Goal: Transaction & Acquisition: Purchase product/service

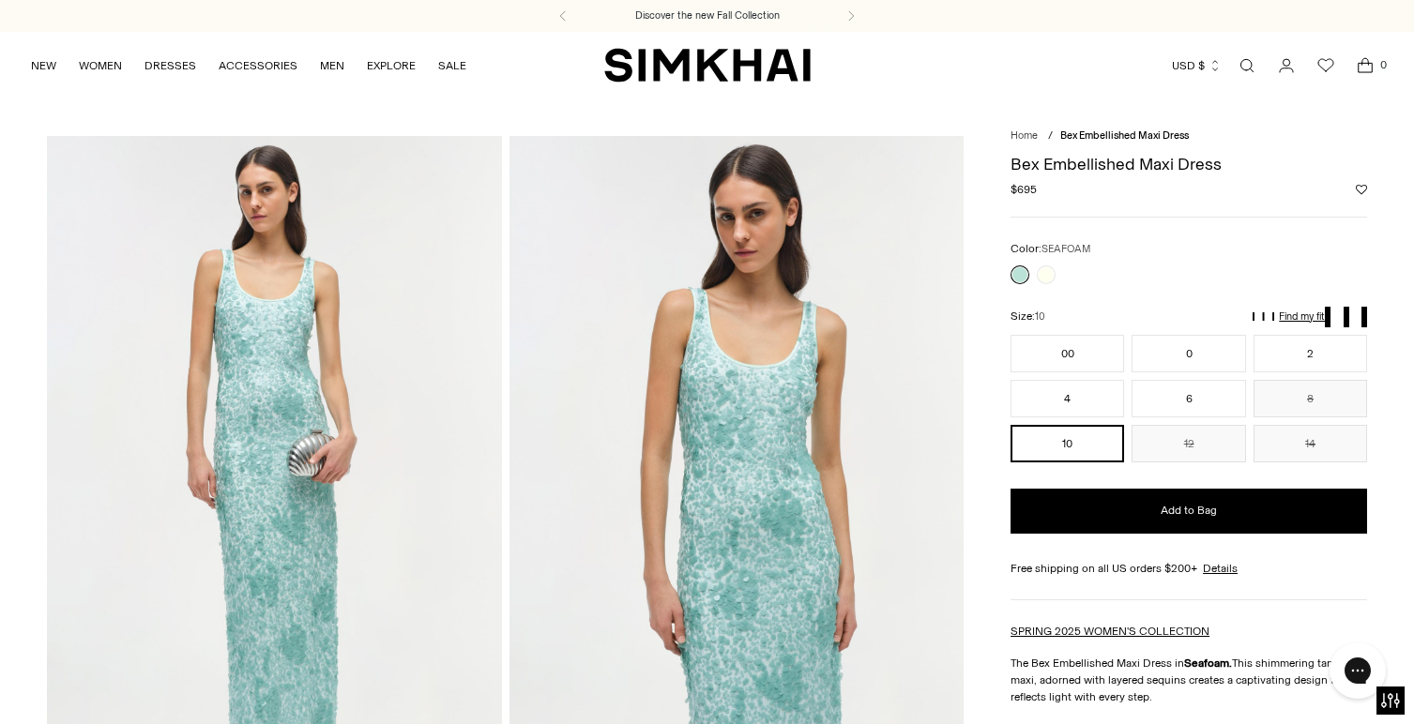
click at [1062, 279] on div at bounding box center [1188, 274] width 356 height 19
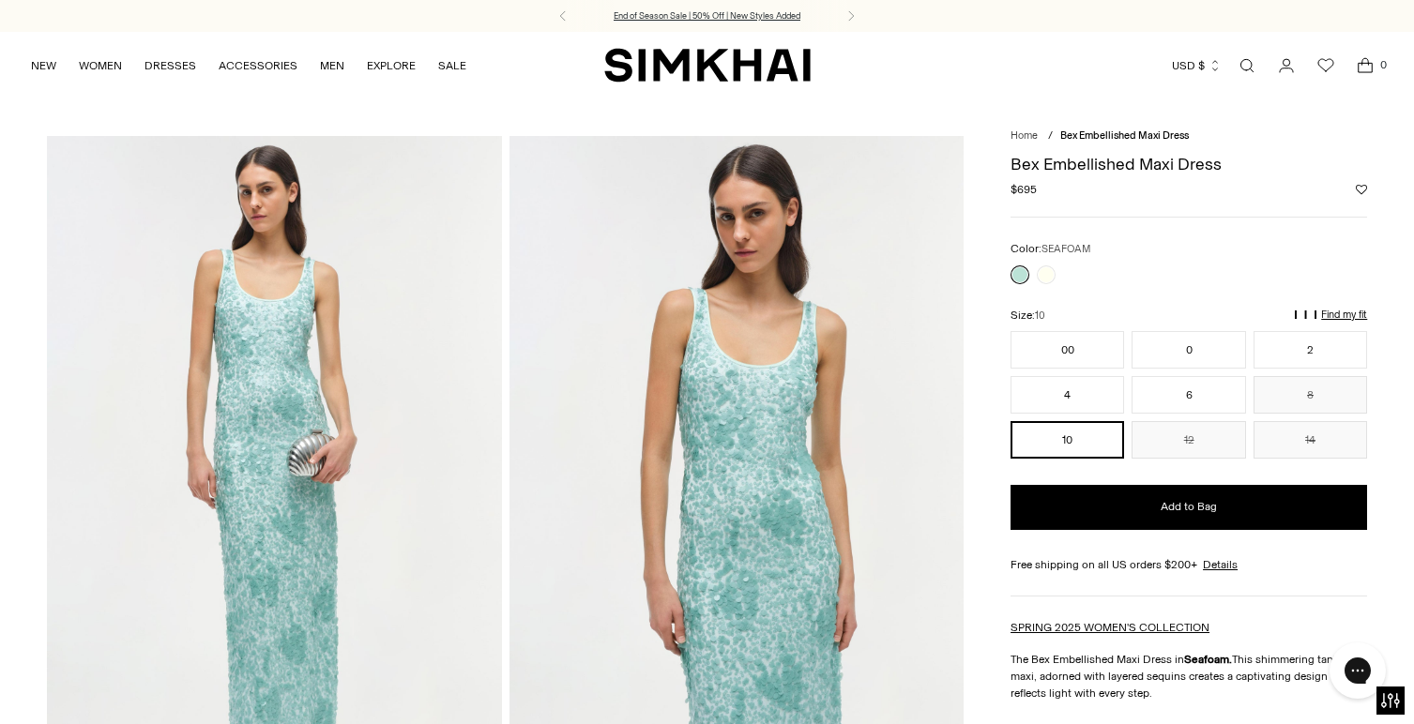
click at [726, 19] on p "End of Season Sale | 50% Off | New Styles Added" at bounding box center [706, 15] width 187 height 13
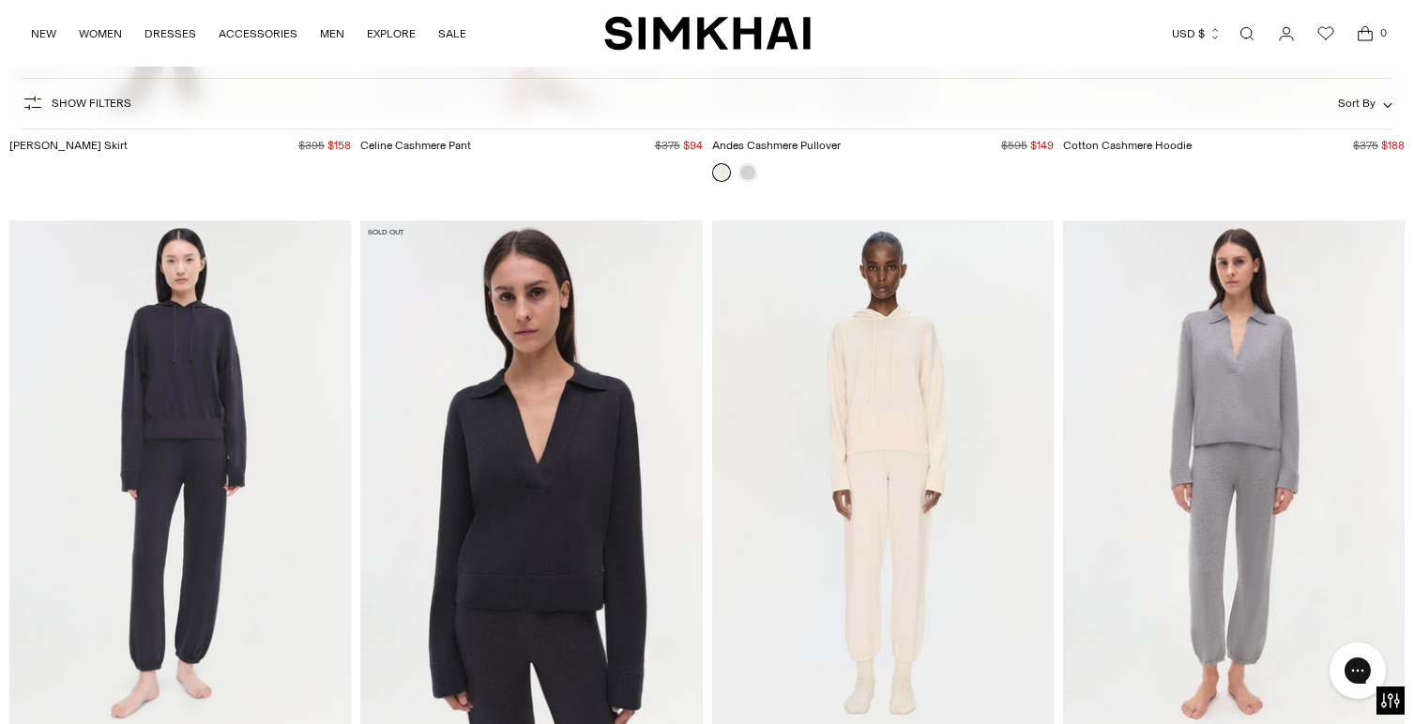
scroll to position [37837, 0]
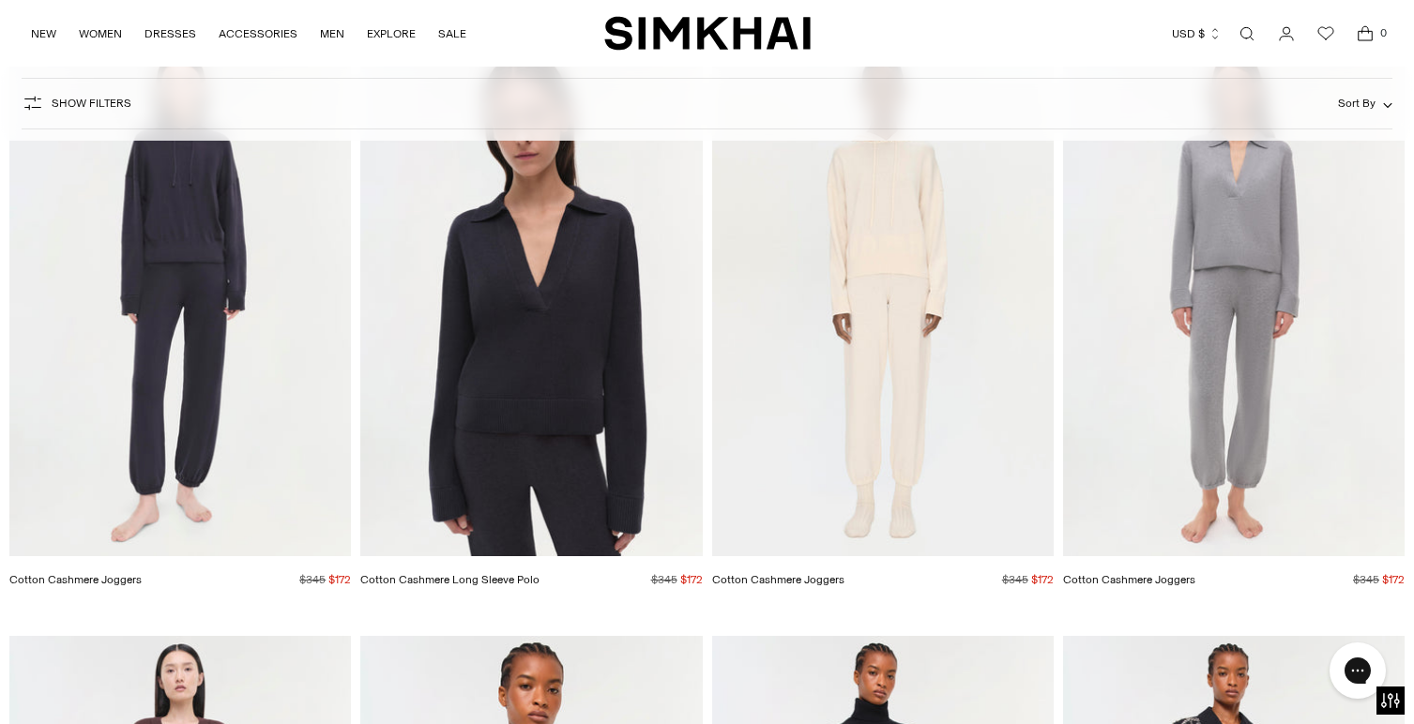
click at [0, 0] on img "Cotton Cashmere Long Sleeve Polo" at bounding box center [0, 0] width 0 height 0
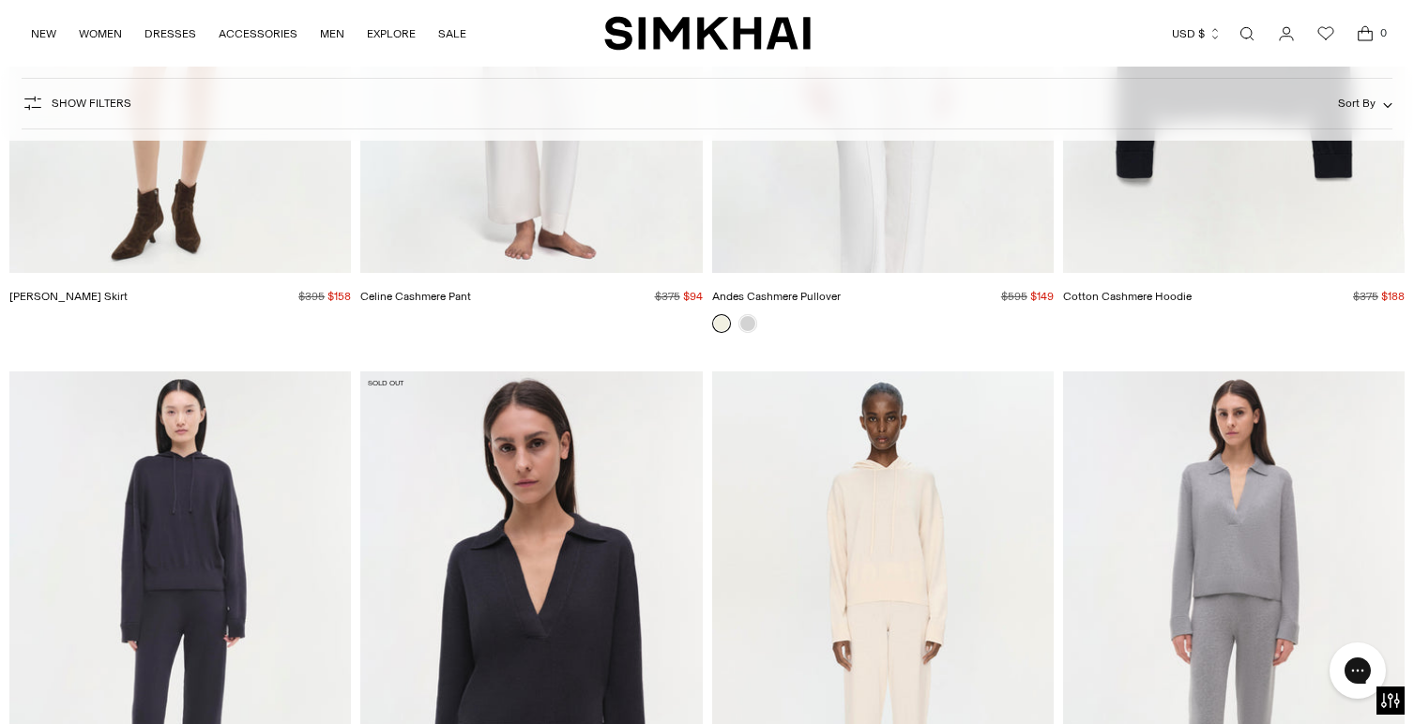
scroll to position [37698, 0]
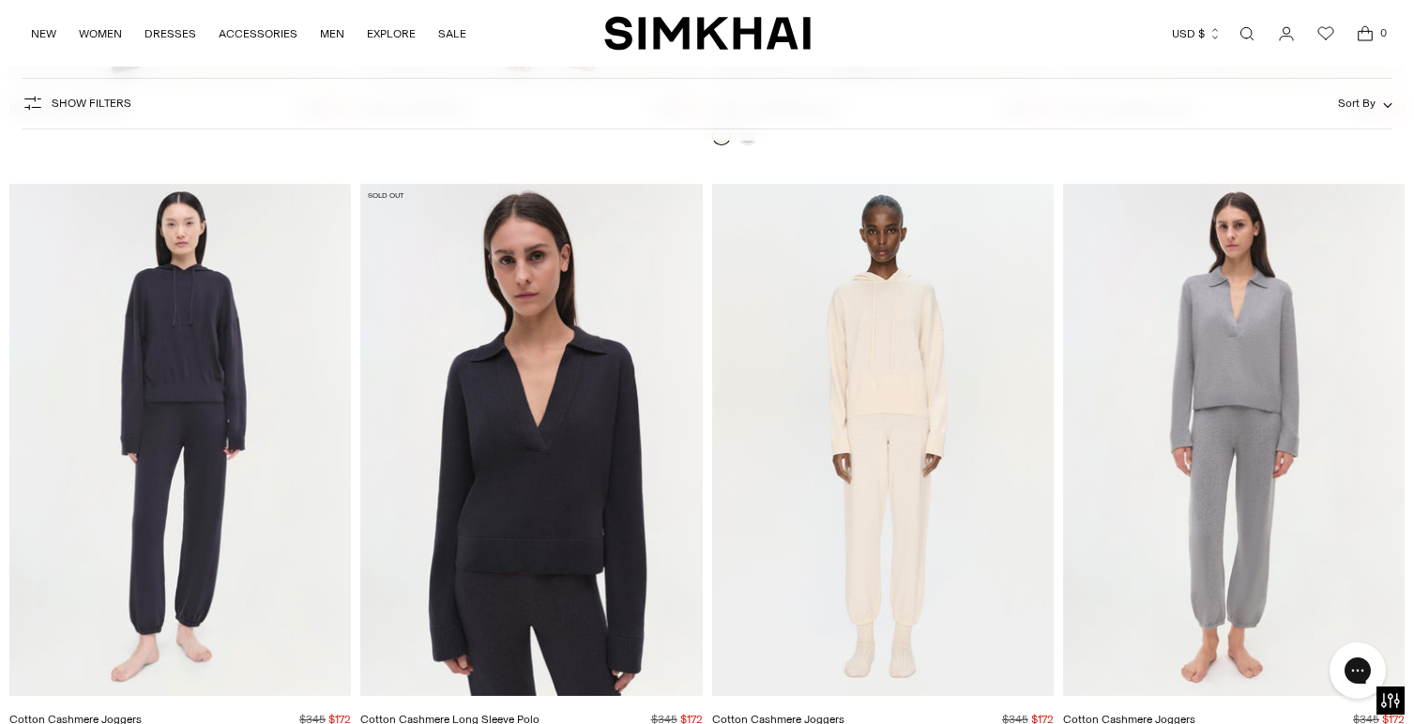
click at [0, 0] on img "Cotton Cashmere Joggers" at bounding box center [0, 0] width 0 height 0
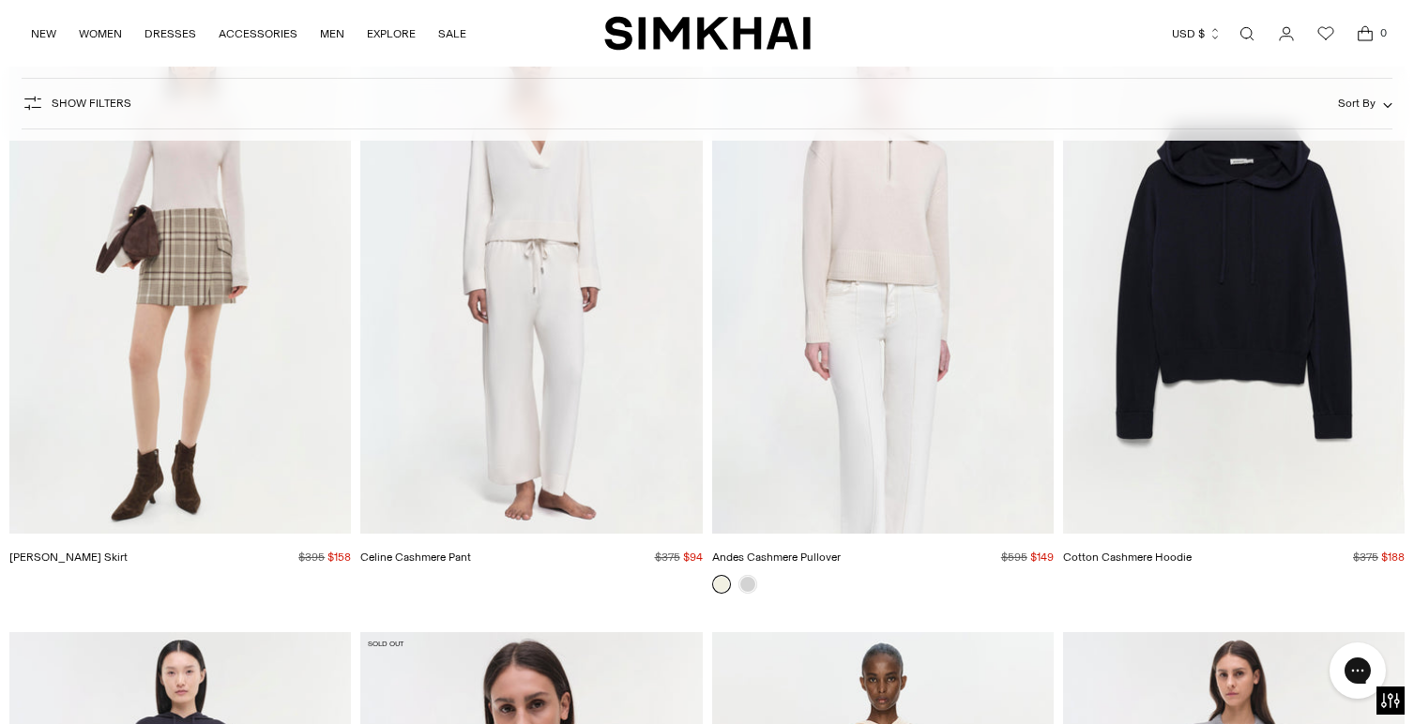
scroll to position [37083, 0]
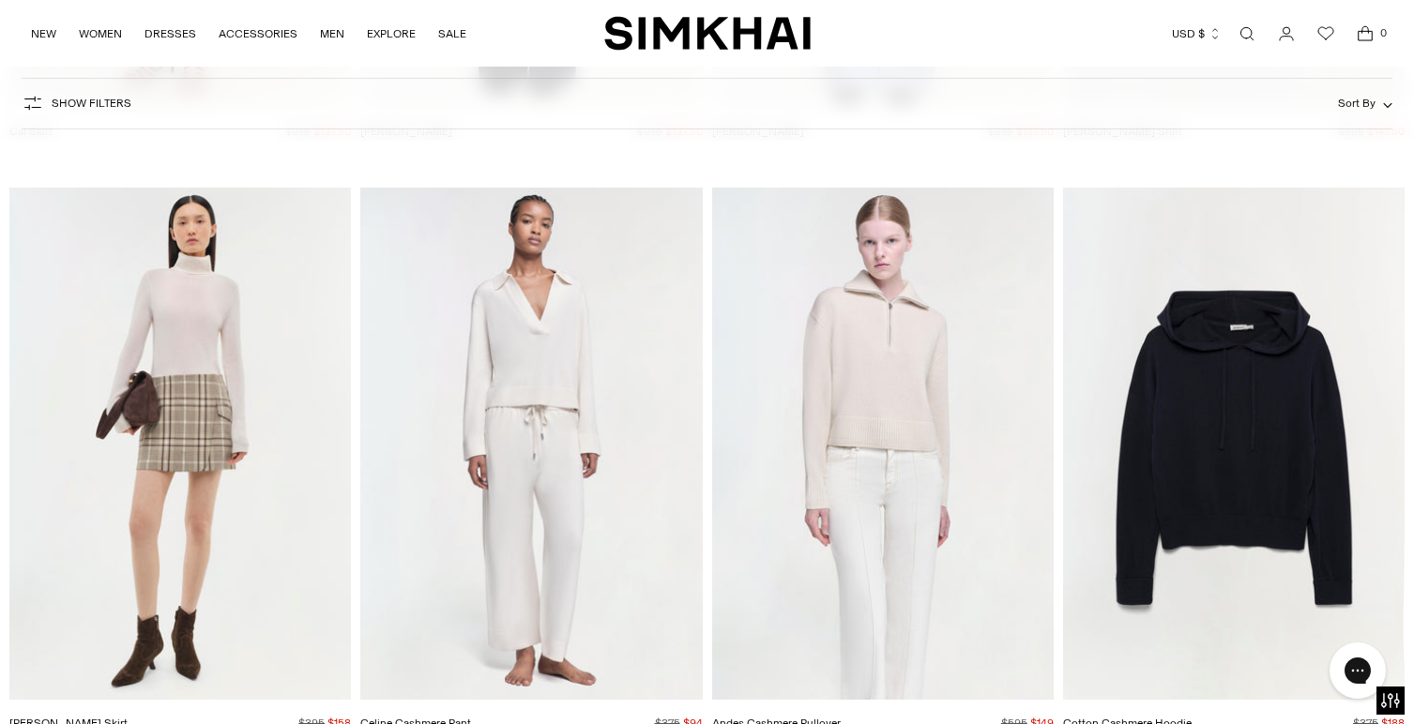
click at [0, 0] on img "Celine Cashmere Pant" at bounding box center [0, 0] width 0 height 0
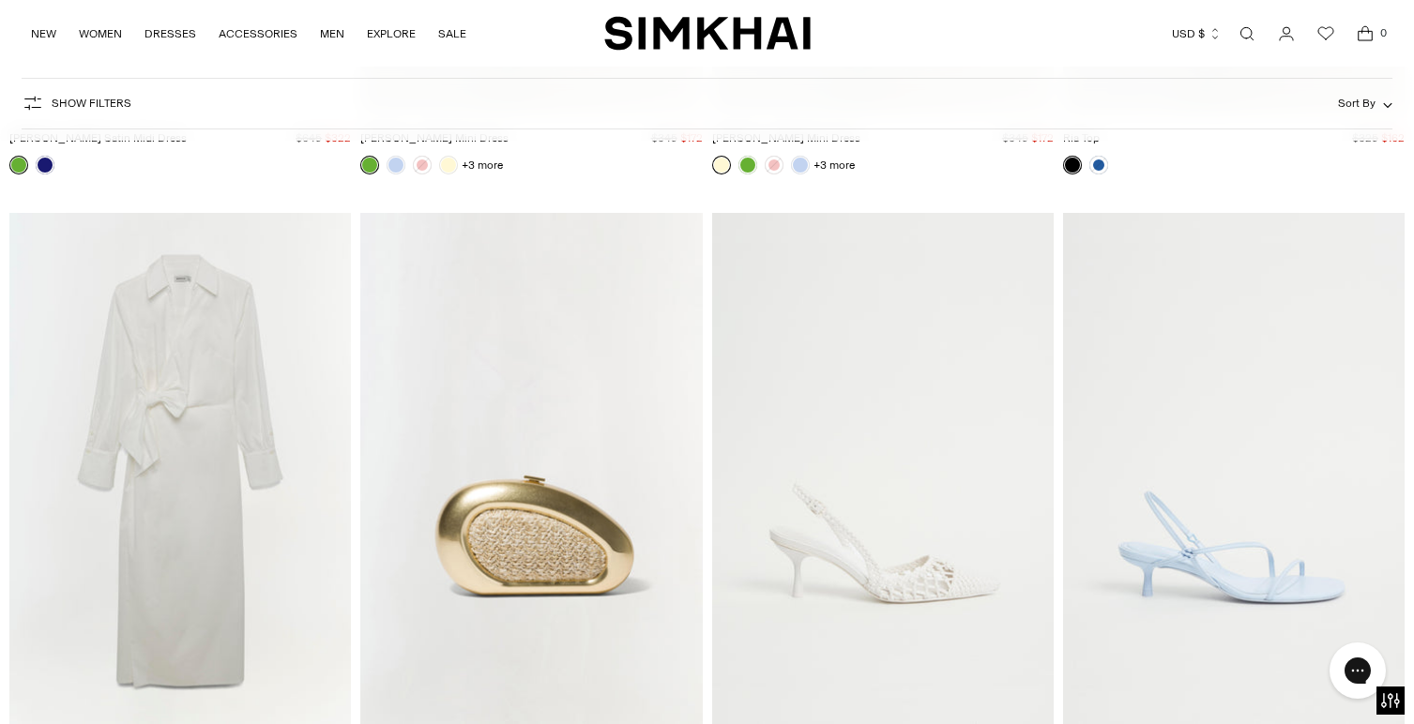
scroll to position [43750, 0]
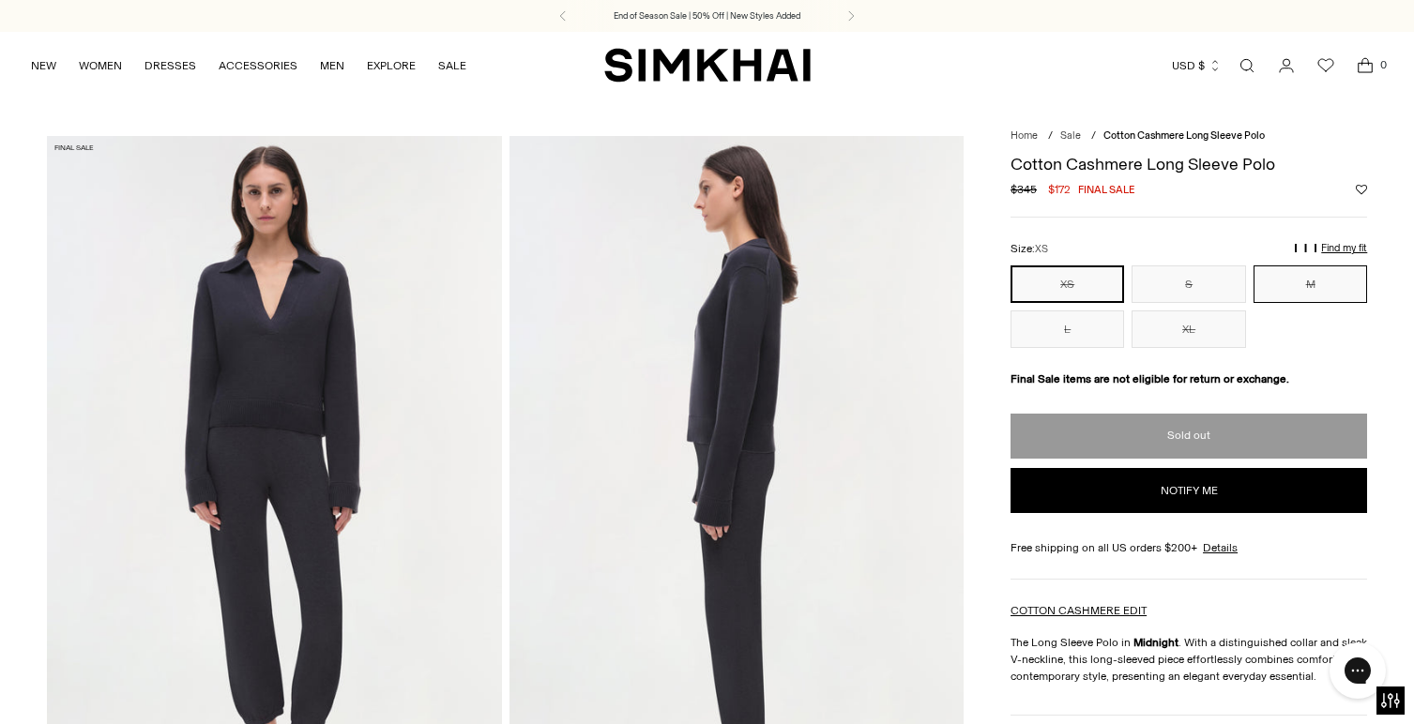
click at [1303, 294] on button "M" at bounding box center [1310, 284] width 114 height 38
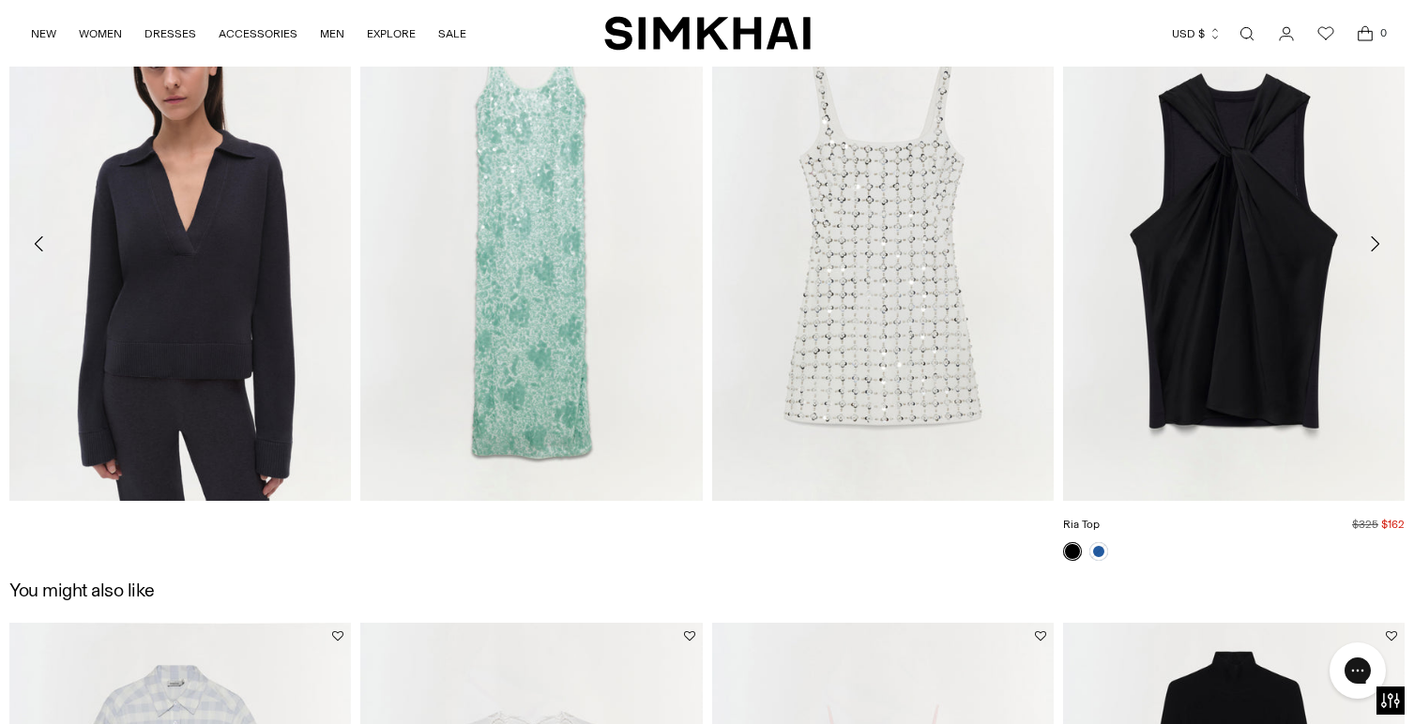
scroll to position [2322, 0]
click at [0, 0] on img "Ria Top" at bounding box center [0, 0] width 0 height 0
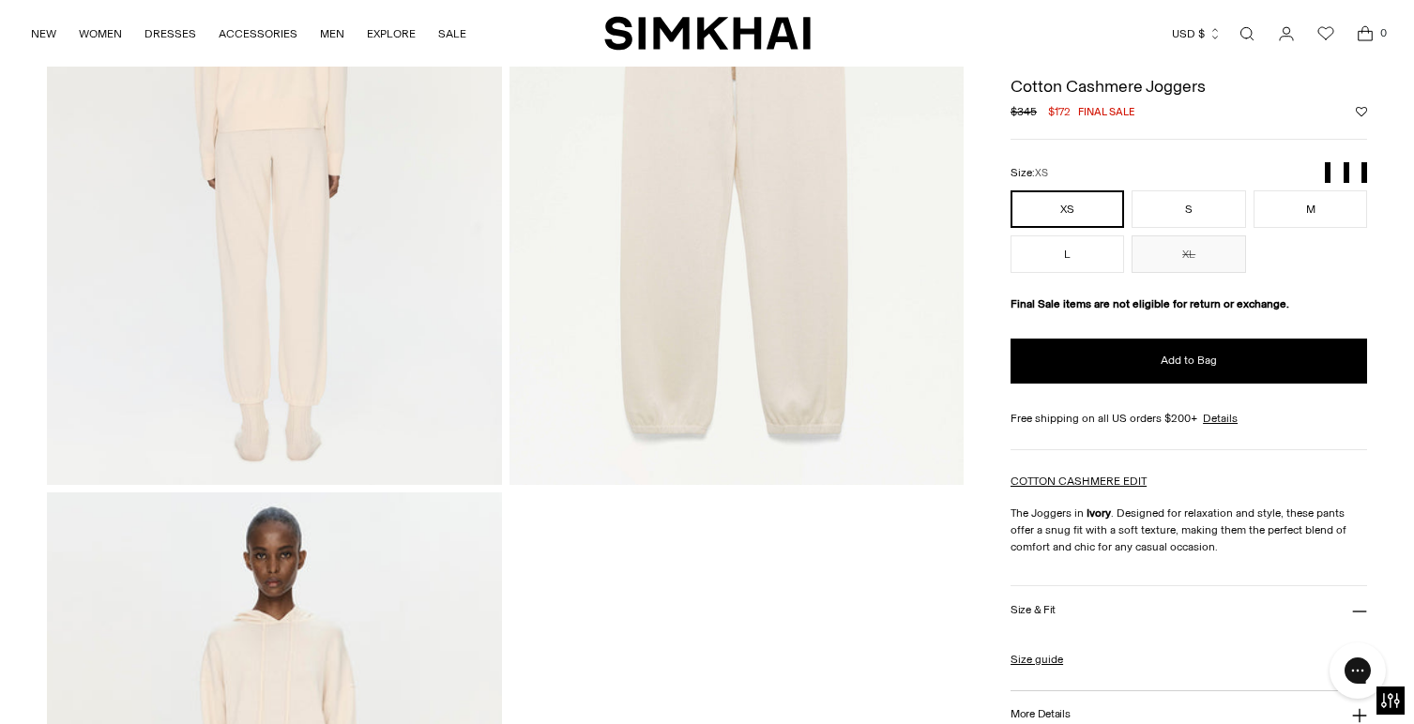
scroll to position [845, 0]
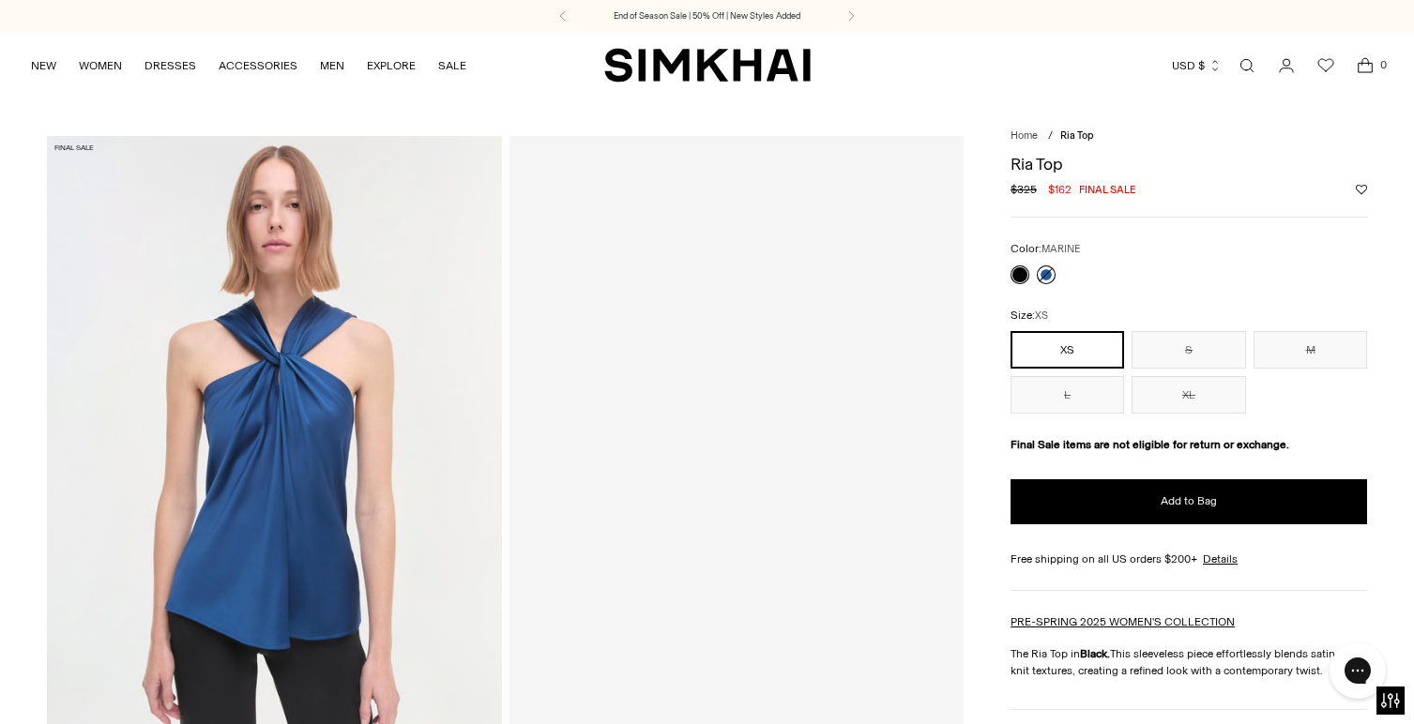
click at [1046, 271] on link at bounding box center [1046, 274] width 19 height 19
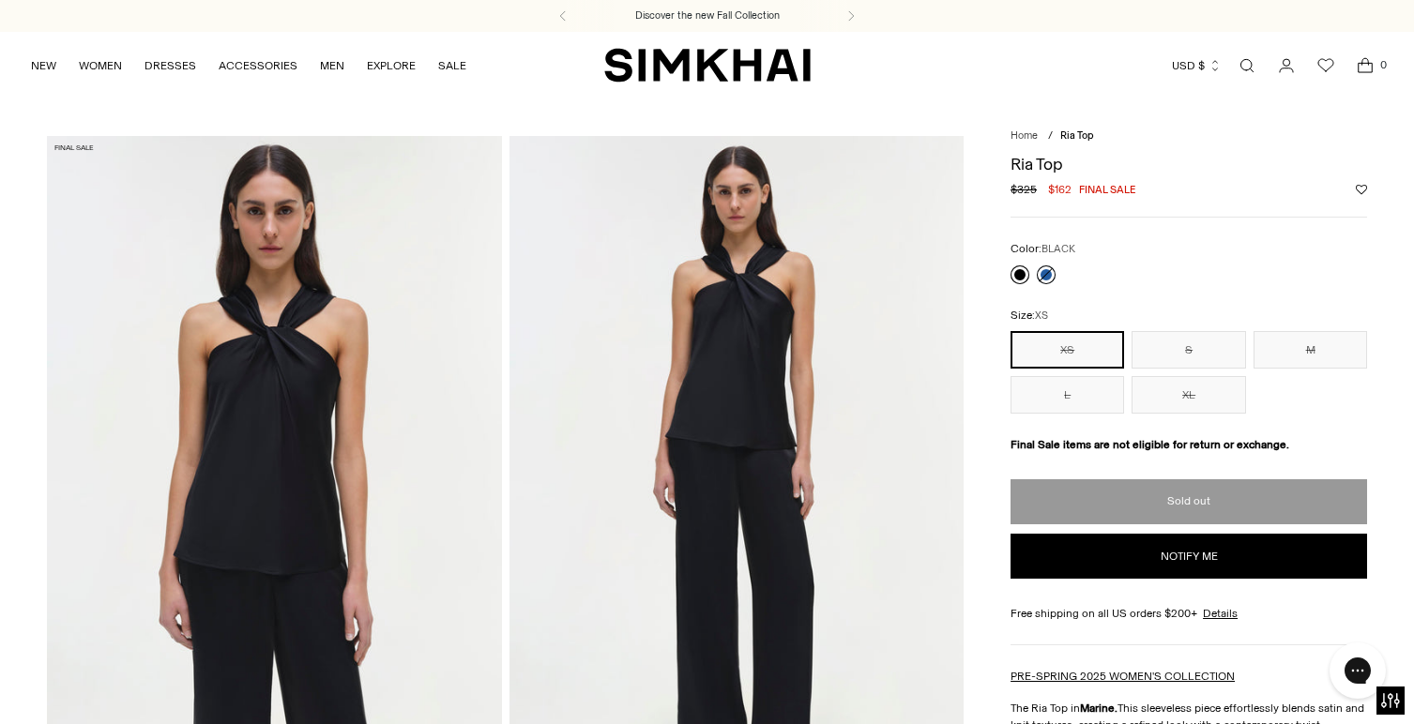
click at [1021, 273] on link at bounding box center [1019, 274] width 19 height 19
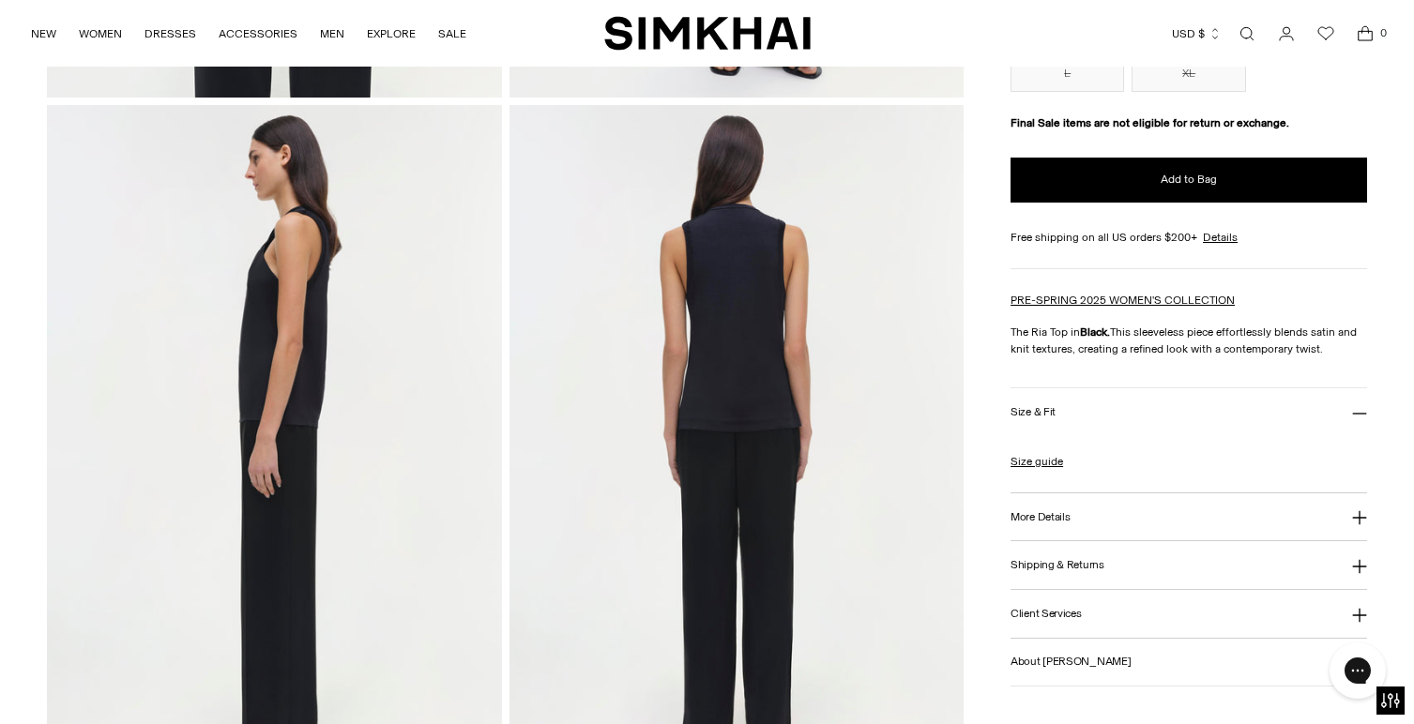
scroll to position [802, 0]
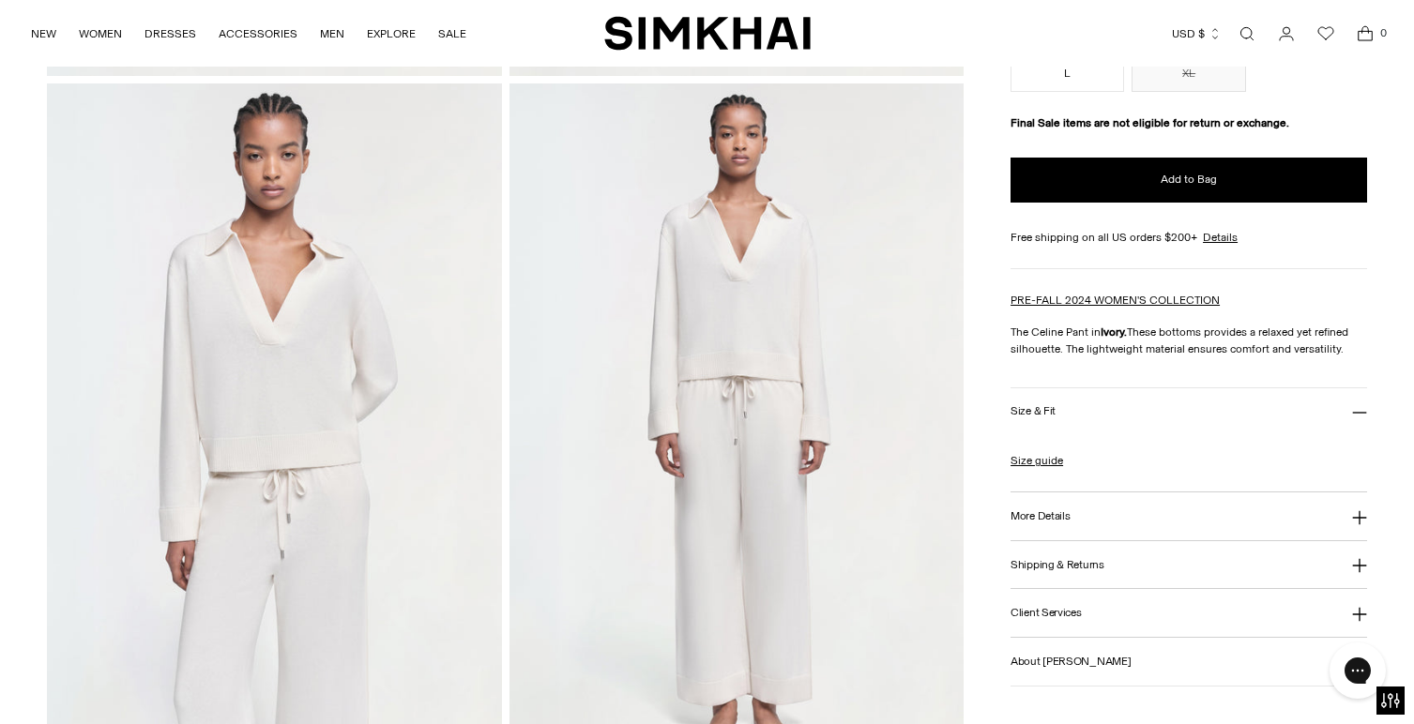
scroll to position [766, 0]
